Goal: Obtain resource: Download file/media

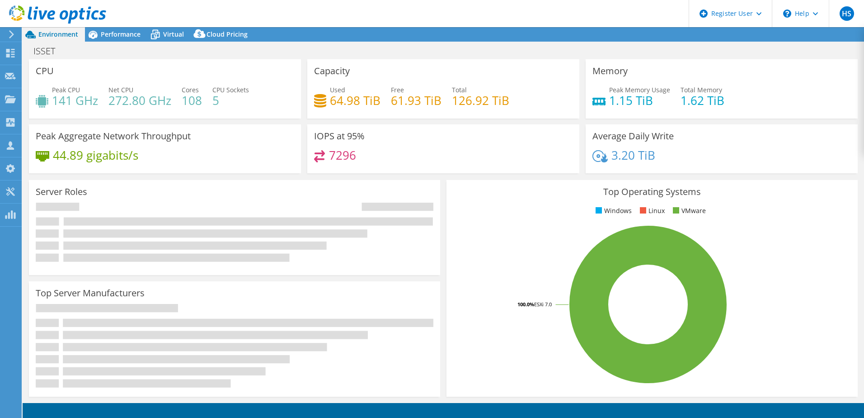
select select "USD"
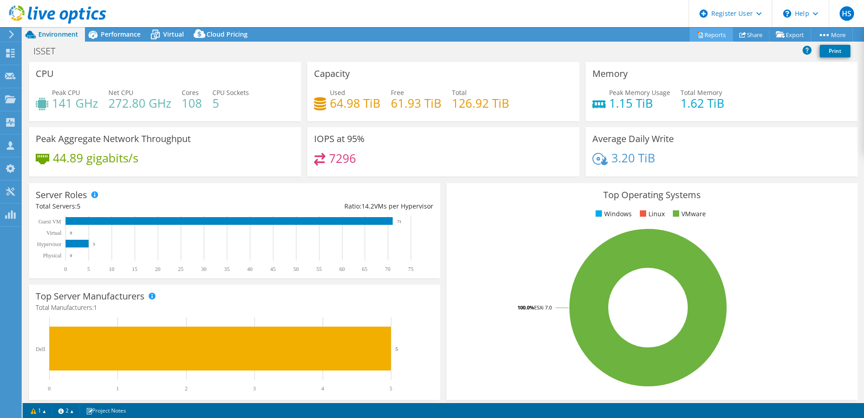
click at [709, 33] on link "Reports" at bounding box center [711, 35] width 43 height 14
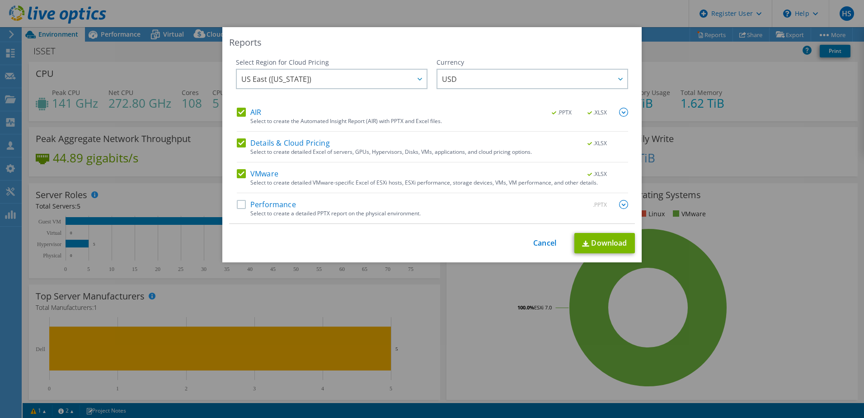
click at [619, 204] on img at bounding box center [623, 204] width 9 height 9
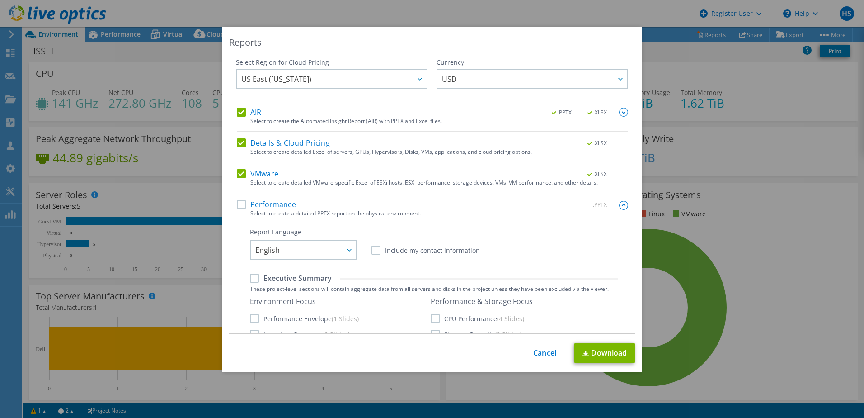
click at [241, 205] on label "Performance" at bounding box center [266, 204] width 59 height 9
click at [0, 0] on input "Performance" at bounding box center [0, 0] width 0 height 0
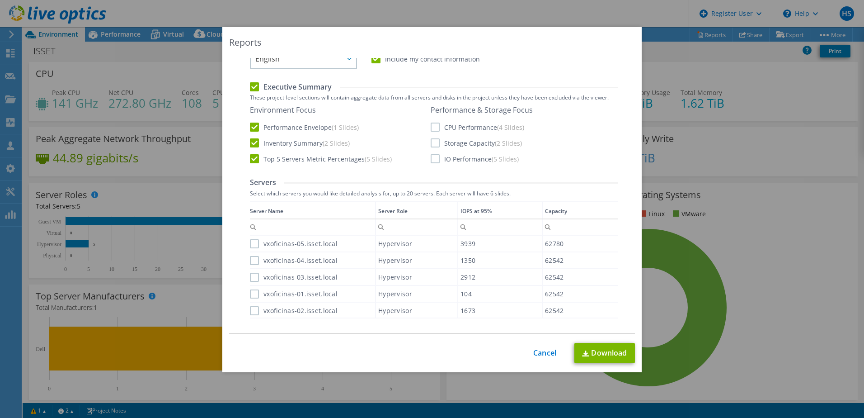
scroll to position [226, 0]
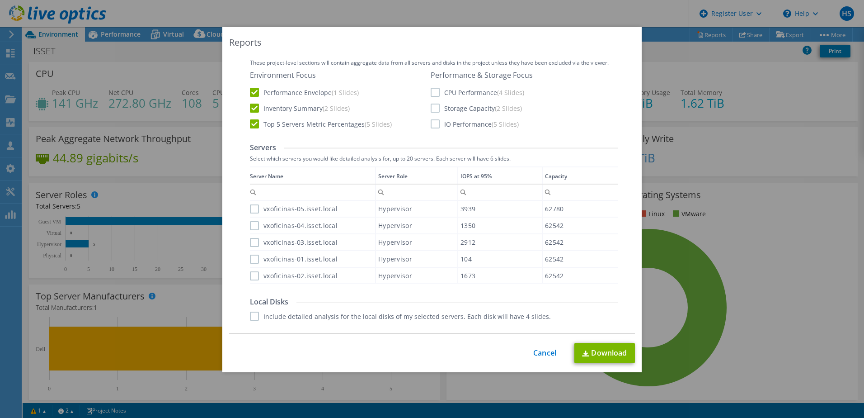
click at [431, 91] on label "CPU Performance (4 Slides)" at bounding box center [478, 92] width 94 height 9
click at [0, 0] on input "CPU Performance (4 Slides)" at bounding box center [0, 0] width 0 height 0
click at [431, 105] on label "Storage Capacity (2 Slides)" at bounding box center [476, 108] width 91 height 9
click at [0, 0] on input "Storage Capacity (2 Slides)" at bounding box center [0, 0] width 0 height 0
click at [431, 124] on label "IO Performance (5 Slides)" at bounding box center [475, 123] width 88 height 9
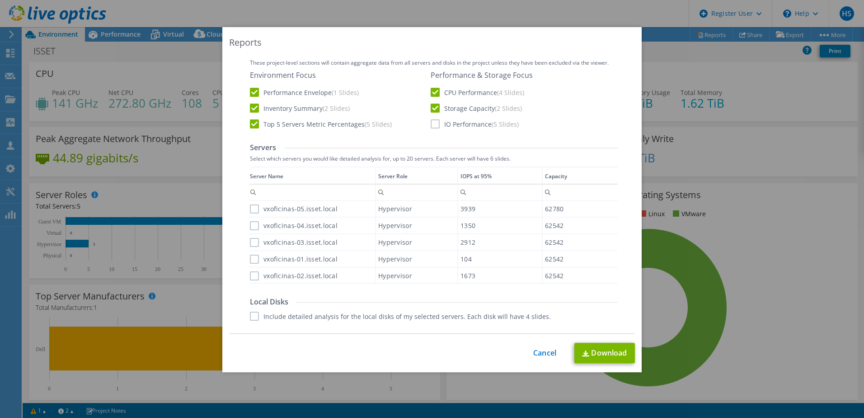
click at [0, 0] on input "IO Performance (5 Slides)" at bounding box center [0, 0] width 0 height 0
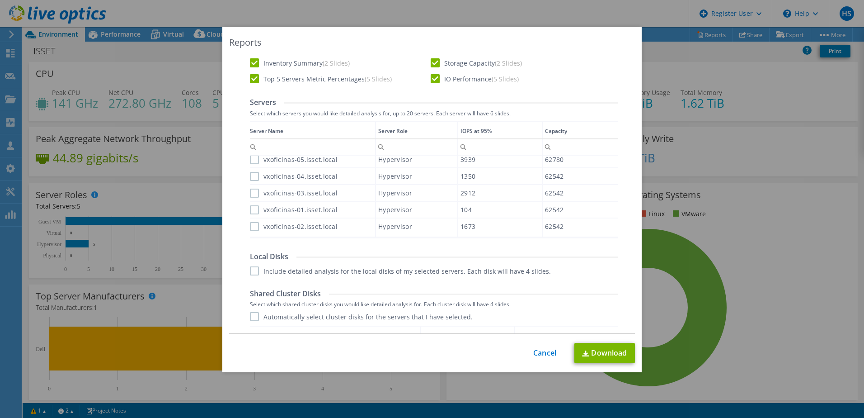
scroll to position [316, 0]
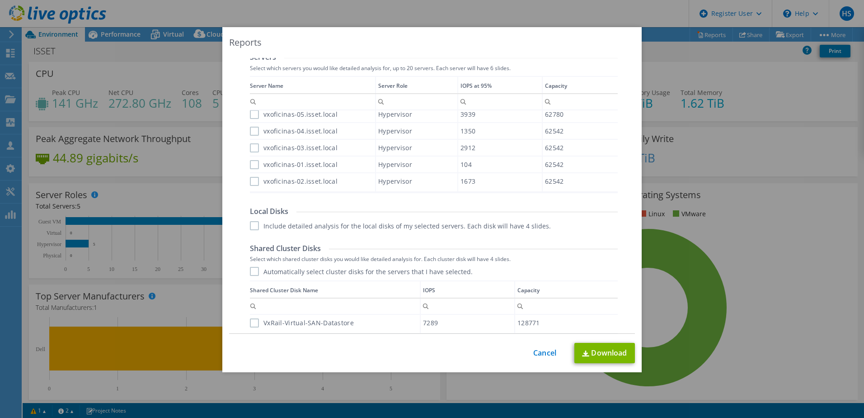
click at [251, 115] on label "vxoficinas-05.isset.local" at bounding box center [294, 114] width 88 height 9
click at [0, 0] on input "vxoficinas-05.isset.local" at bounding box center [0, 0] width 0 height 0
click at [250, 132] on label "vxoficinas-04.isset.local" at bounding box center [294, 131] width 88 height 9
click at [0, 0] on input "vxoficinas-04.isset.local" at bounding box center [0, 0] width 0 height 0
click at [250, 146] on label "vxoficinas-03.isset.local" at bounding box center [294, 147] width 88 height 9
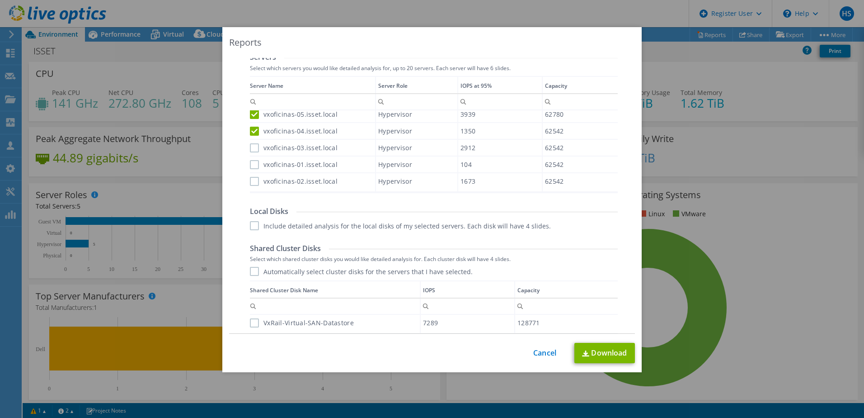
click at [0, 0] on input "vxoficinas-03.isset.local" at bounding box center [0, 0] width 0 height 0
click at [253, 165] on label "vxoficinas-01.isset.local" at bounding box center [294, 164] width 88 height 9
click at [0, 0] on input "vxoficinas-01.isset.local" at bounding box center [0, 0] width 0 height 0
click at [253, 181] on label "vxoficinas-02.isset.local" at bounding box center [294, 181] width 88 height 9
click at [0, 0] on input "vxoficinas-02.isset.local" at bounding box center [0, 0] width 0 height 0
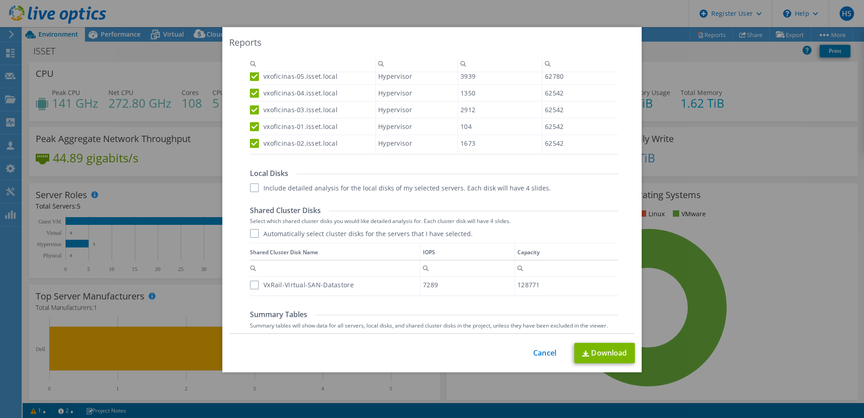
scroll to position [402, 0]
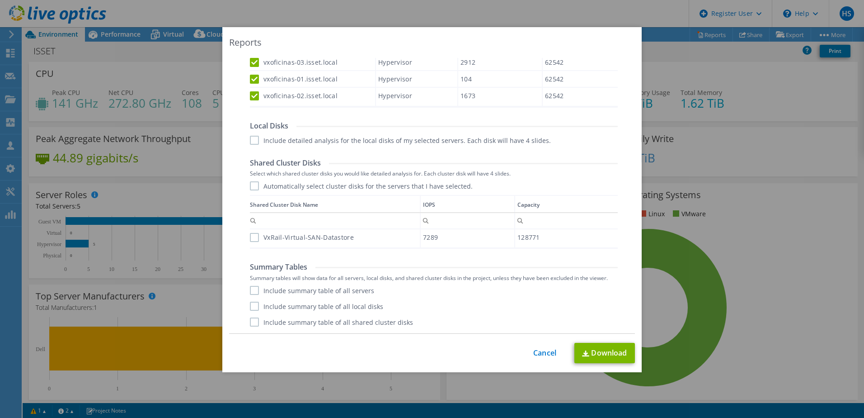
click at [252, 139] on label "Include detailed analysis for the local disks of my selected servers. Each disk…" at bounding box center [400, 140] width 301 height 9
click at [0, 0] on input "Include detailed analysis for the local disks of my selected servers. Each disk…" at bounding box center [0, 0] width 0 height 0
click at [252, 186] on label "Automatically select cluster disks for the servers that I have selected." at bounding box center [361, 185] width 223 height 9
click at [0, 0] on input "Automatically select cluster disks for the servers that I have selected." at bounding box center [0, 0] width 0 height 0
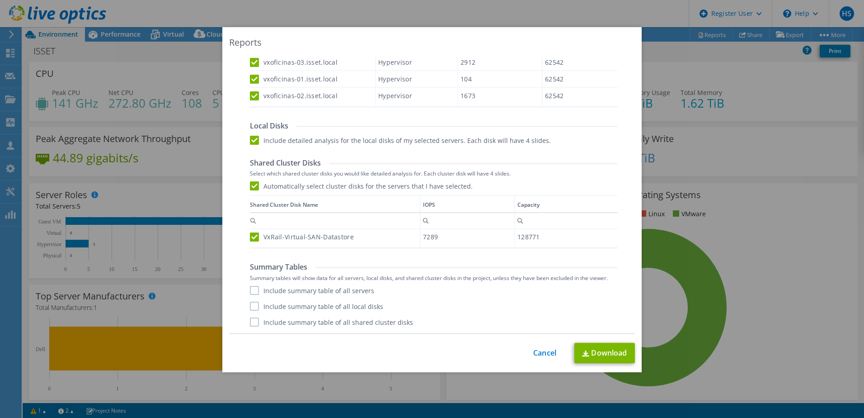
click at [254, 293] on label "Include summary table of all servers" at bounding box center [312, 290] width 124 height 9
click at [0, 0] on input "Include summary table of all servers" at bounding box center [0, 0] width 0 height 0
click at [250, 304] on label "Include summary table of all local disks" at bounding box center [316, 306] width 133 height 9
click at [0, 0] on input "Include summary table of all local disks" at bounding box center [0, 0] width 0 height 0
click at [252, 324] on label "Include summary table of all shared cluster disks" at bounding box center [331, 321] width 163 height 9
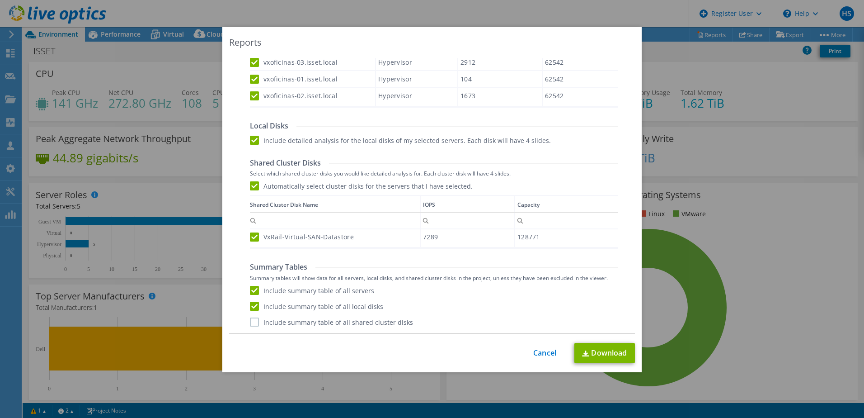
click at [0, 0] on input "Include summary table of all shared cluster disks" at bounding box center [0, 0] width 0 height 0
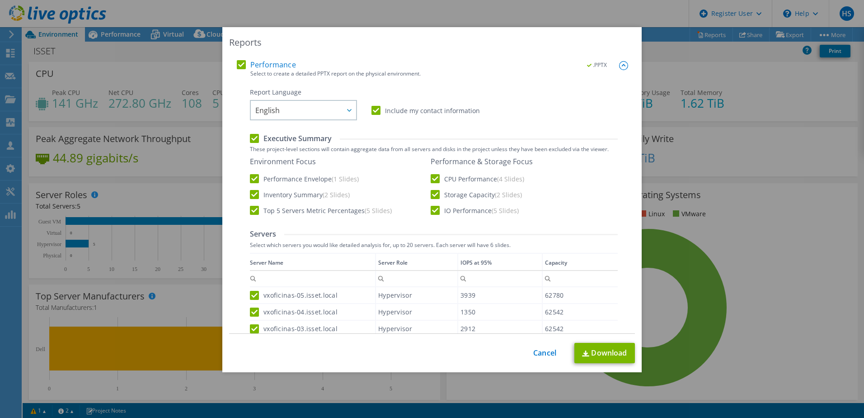
scroll to position [0, 0]
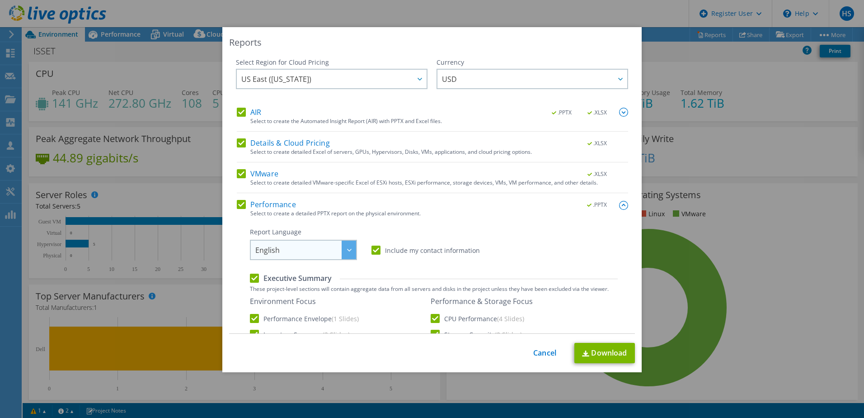
click at [344, 251] on div at bounding box center [349, 249] width 14 height 19
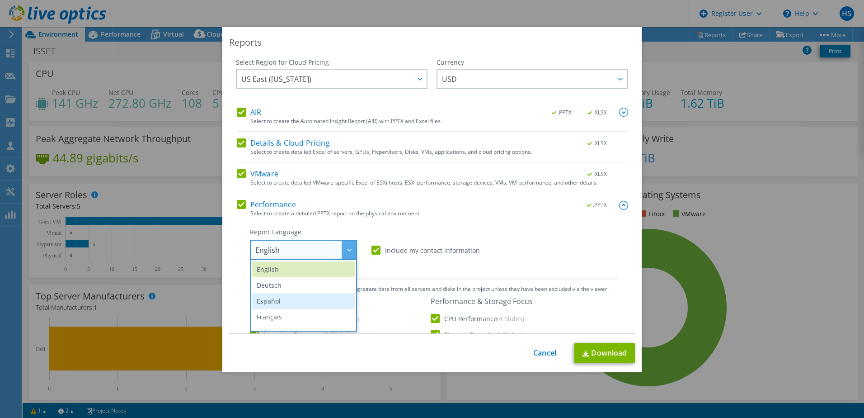
click at [314, 305] on li "Español" at bounding box center [303, 301] width 103 height 16
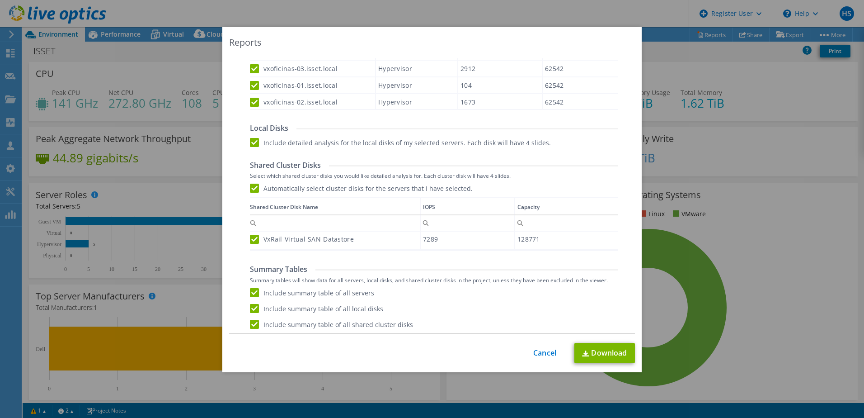
scroll to position [402, 0]
click at [600, 349] on link "Download" at bounding box center [605, 353] width 61 height 20
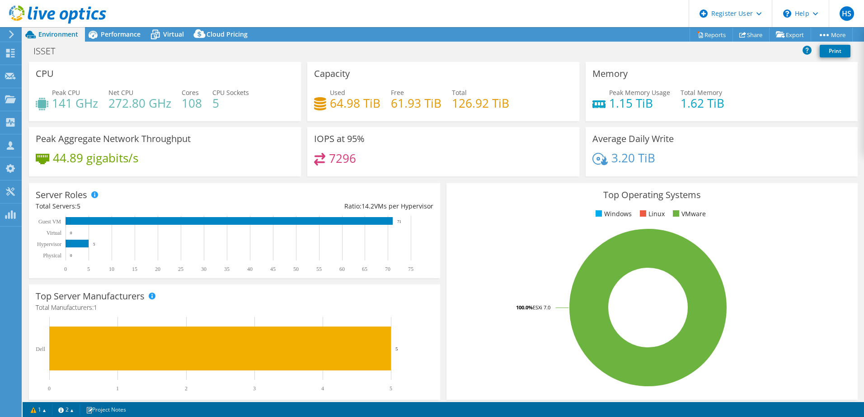
select select "USD"
